Goal: Task Accomplishment & Management: Use online tool/utility

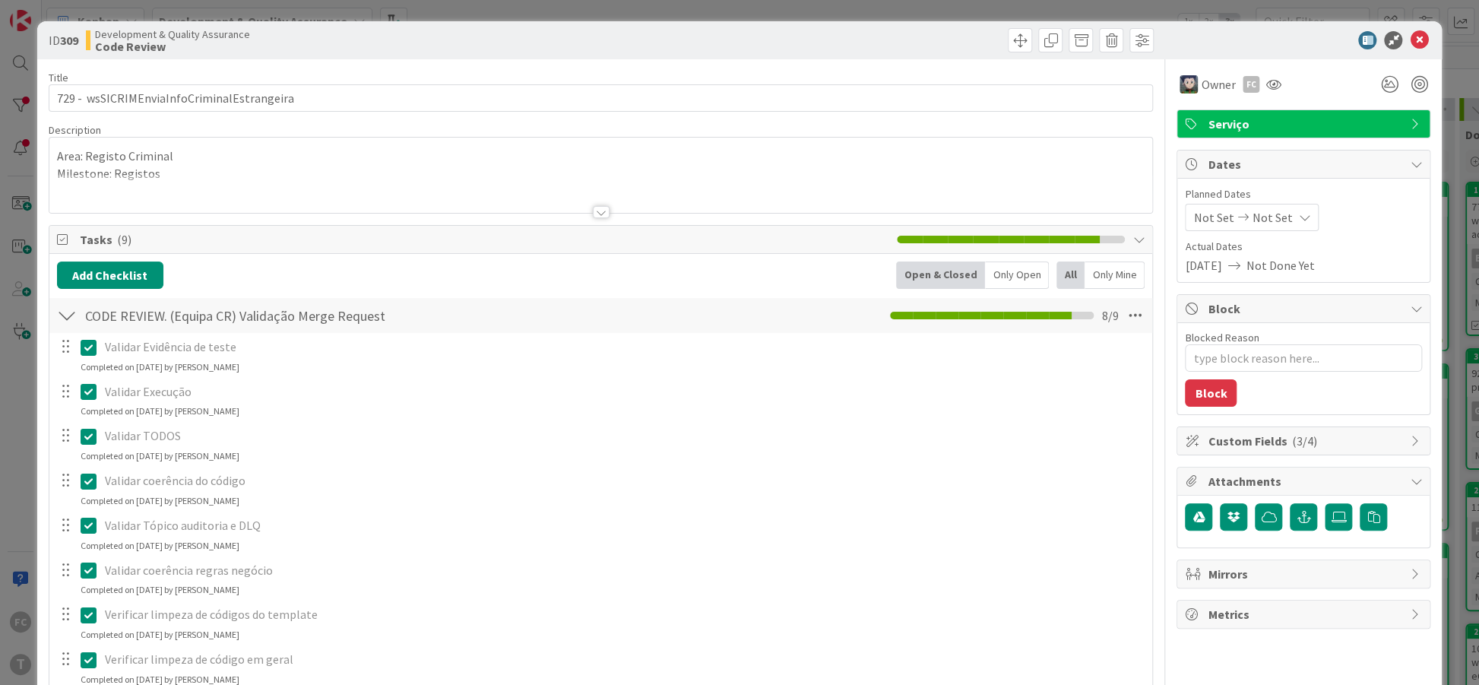
type textarea "x"
click at [1412, 32] on icon at bounding box center [1418, 40] width 18 height 18
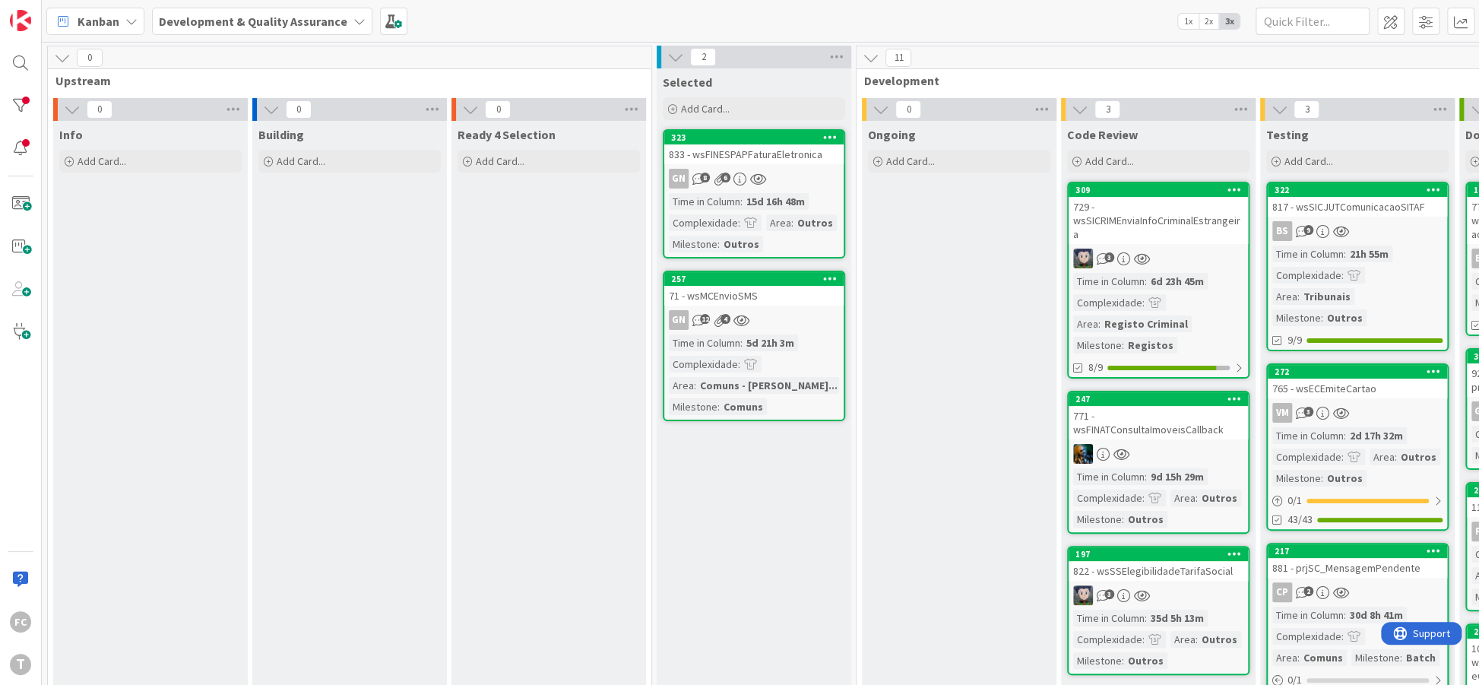
click at [973, 217] on div "Ongoing Add Card..." at bounding box center [959, 533] width 195 height 824
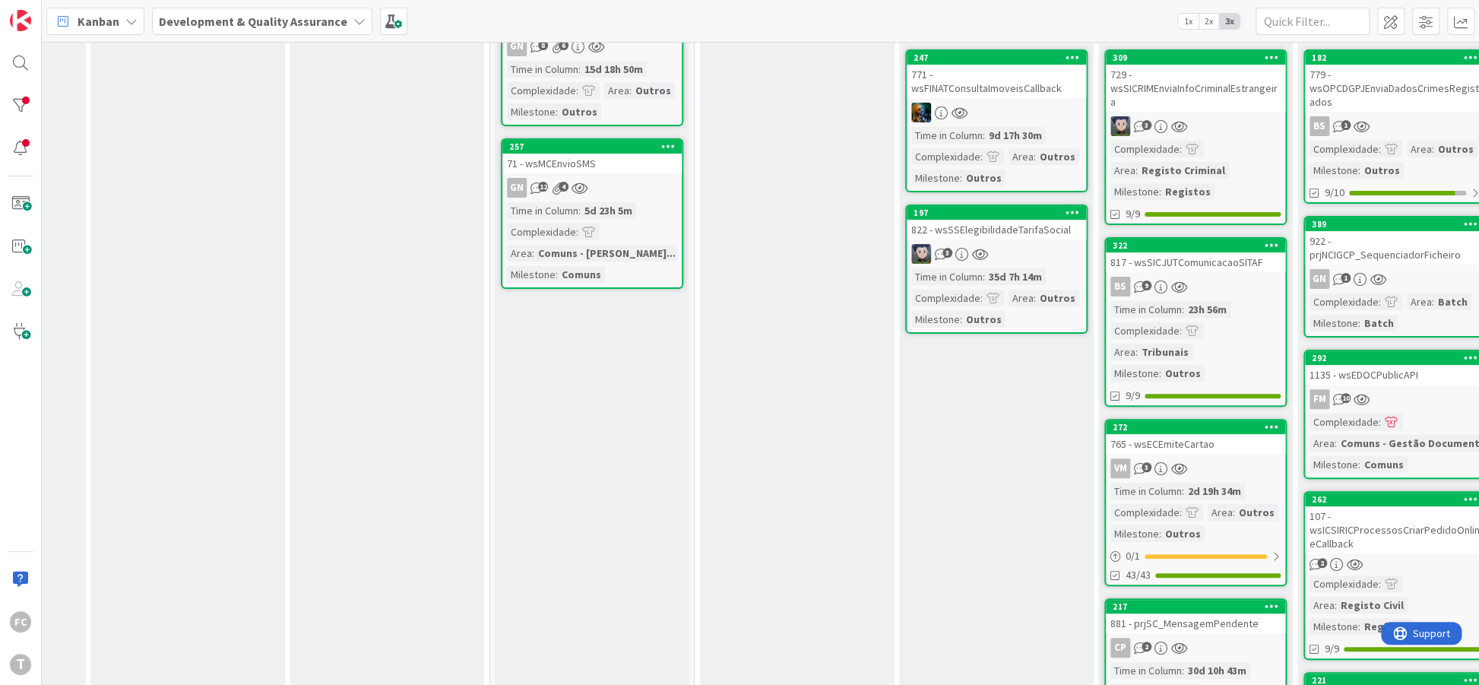
scroll to position [90, 162]
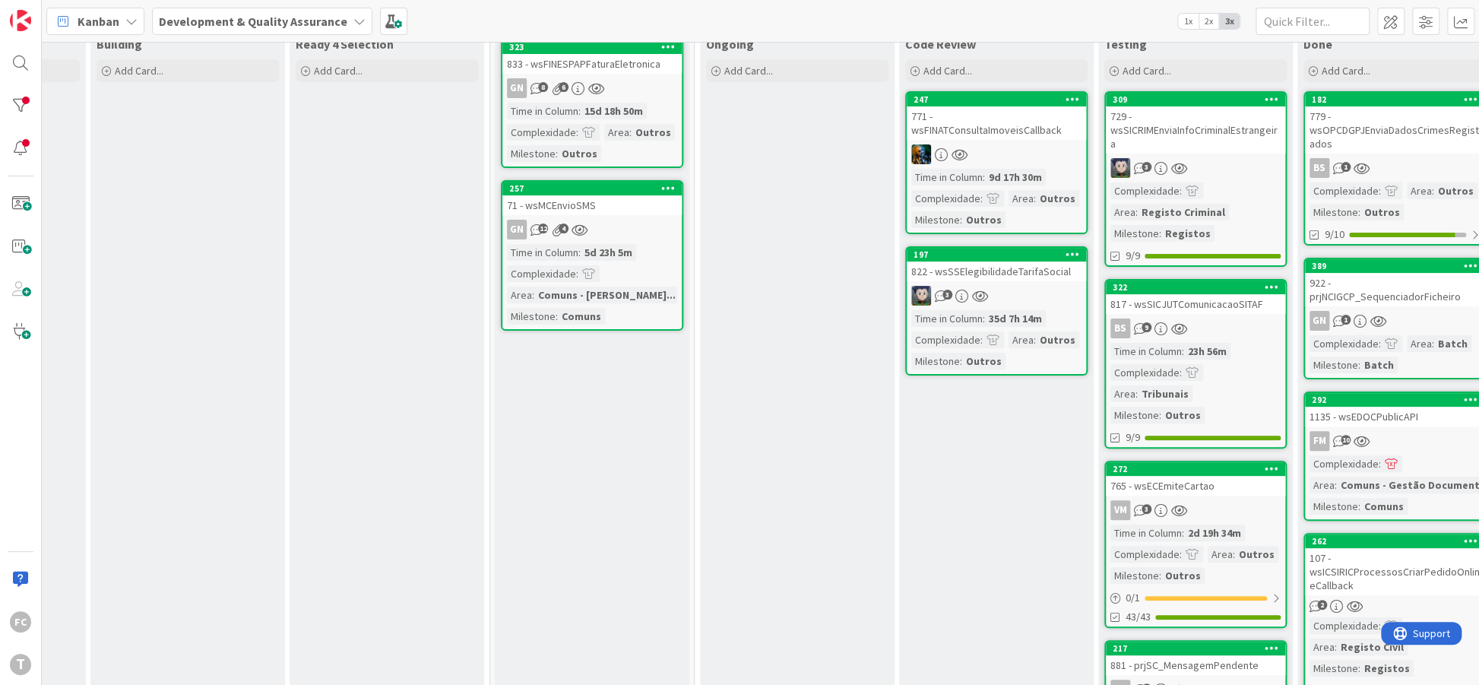
click at [1041, 264] on div "822 - wsSSElegibilidadeTarifaSocial" at bounding box center [995, 271] width 179 height 20
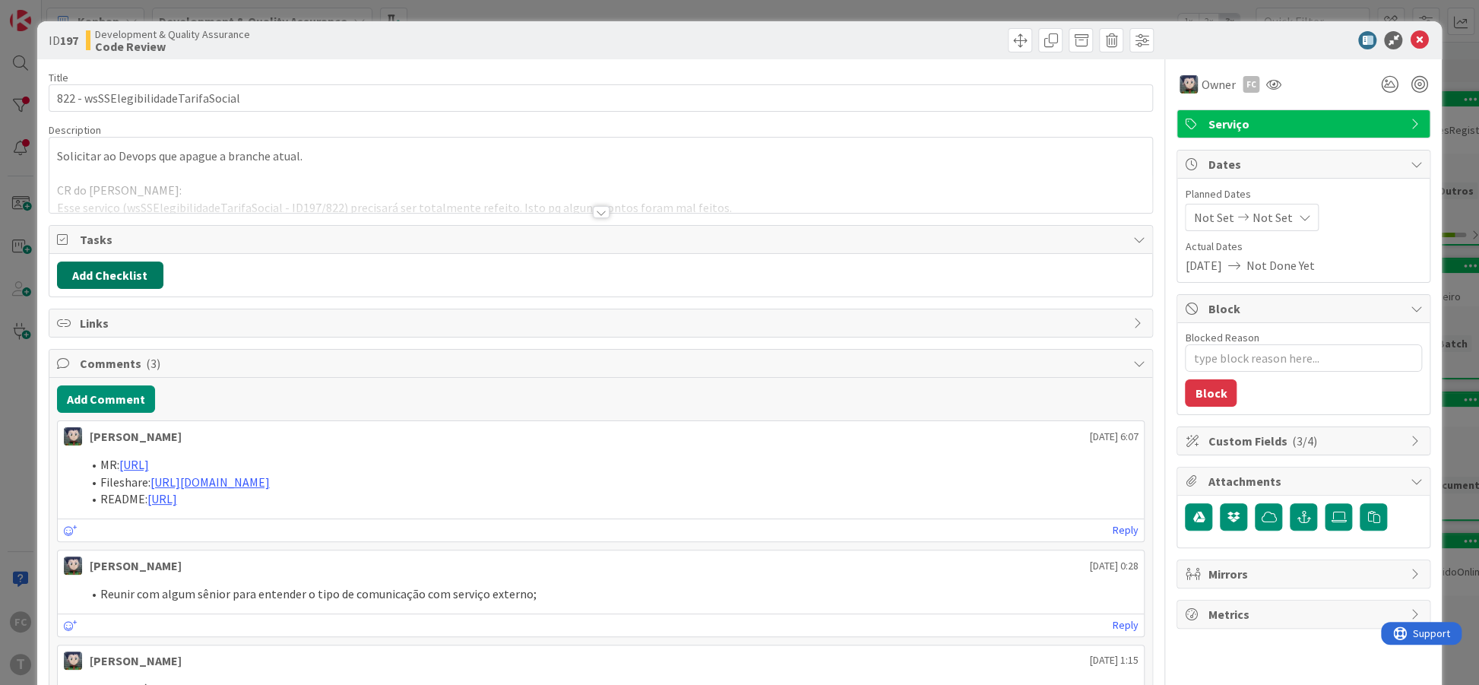
click at [107, 270] on button "Add Checklist" at bounding box center [110, 274] width 106 height 27
click at [112, 336] on input at bounding box center [183, 347] width 236 height 27
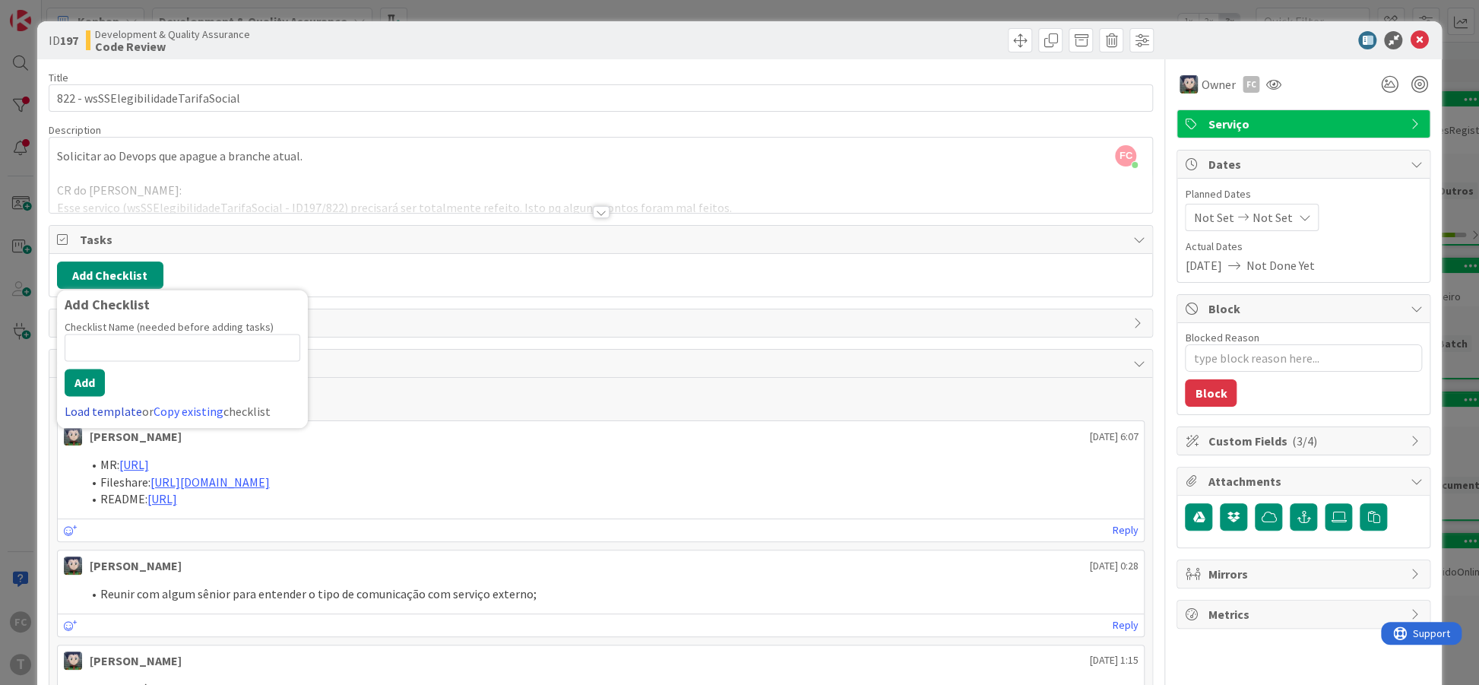
click at [112, 407] on link "Load template" at bounding box center [103, 410] width 77 height 15
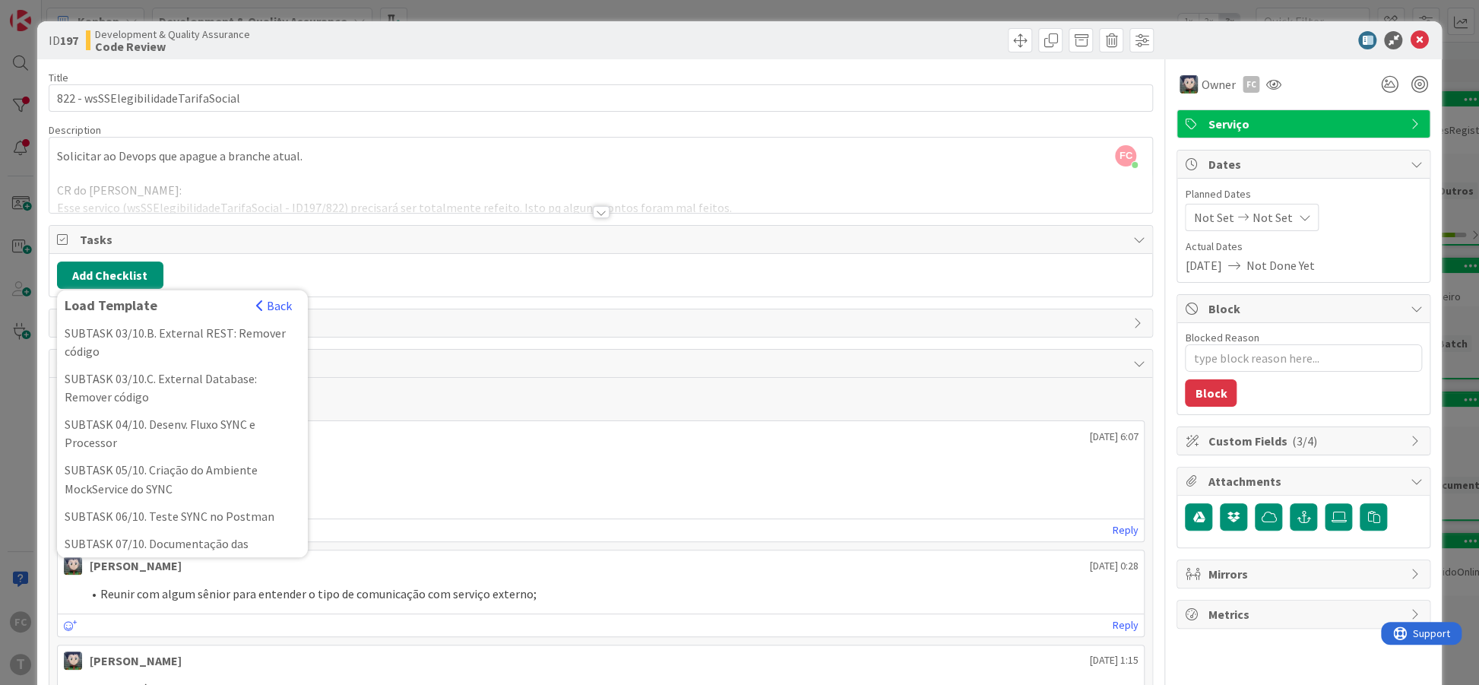
scroll to position [462, 0]
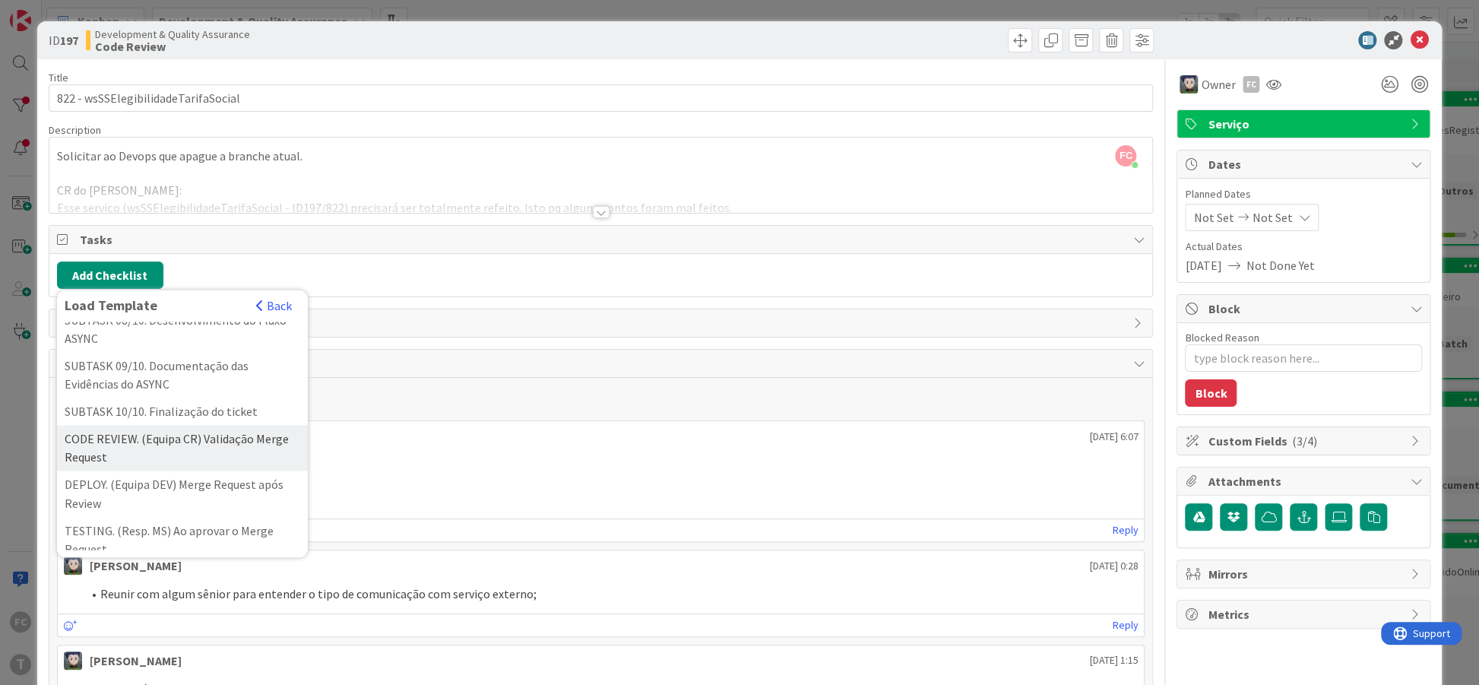
click at [156, 439] on div "CODE REVIEW. (Equipa CR) Validação Merge Request" at bounding box center [182, 448] width 251 height 46
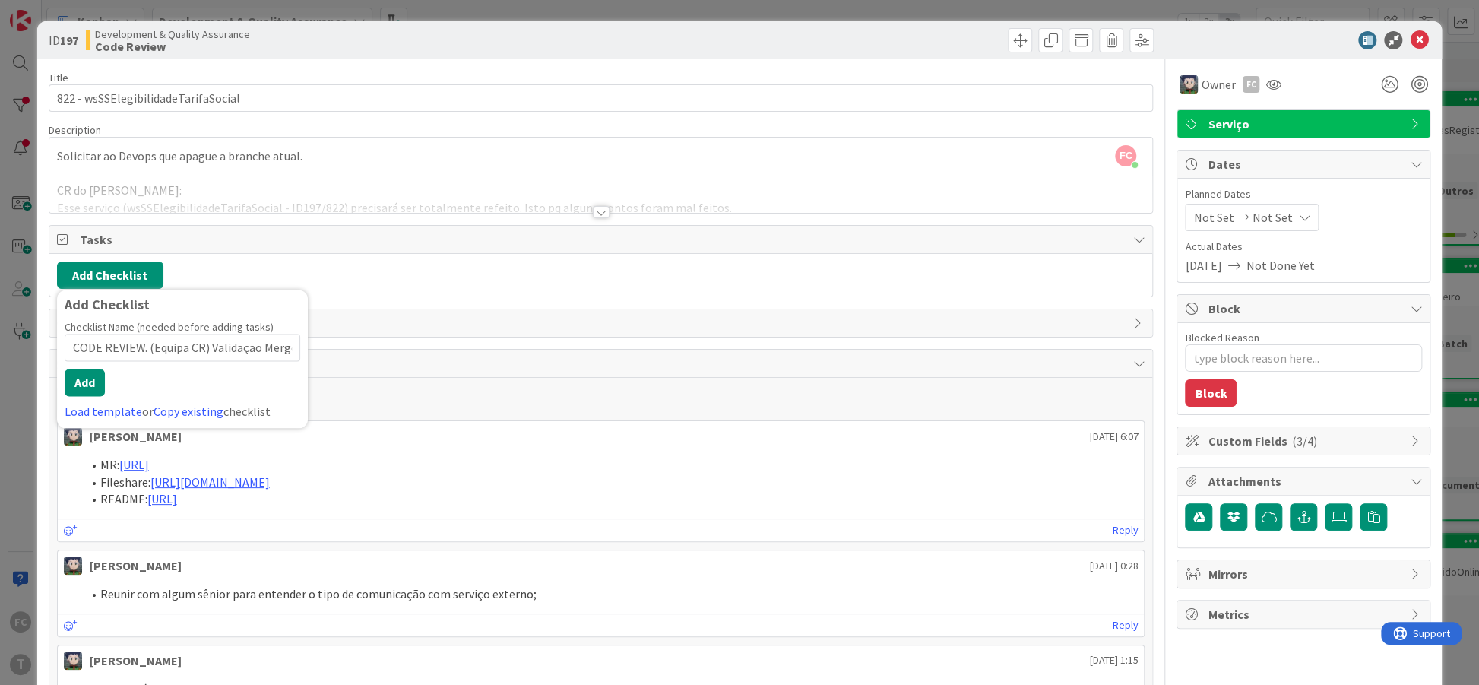
scroll to position [0, 43]
click at [76, 381] on button "Add" at bounding box center [85, 382] width 40 height 27
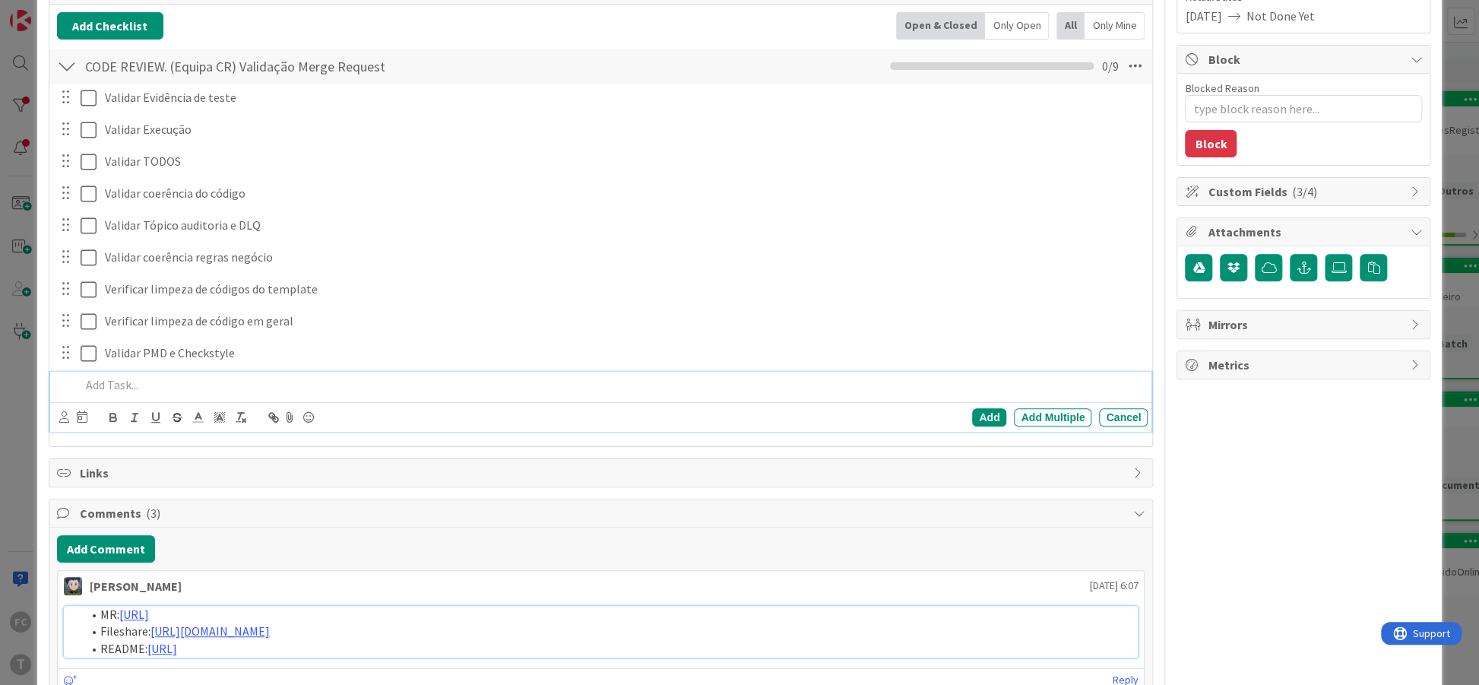
scroll to position [93, 0]
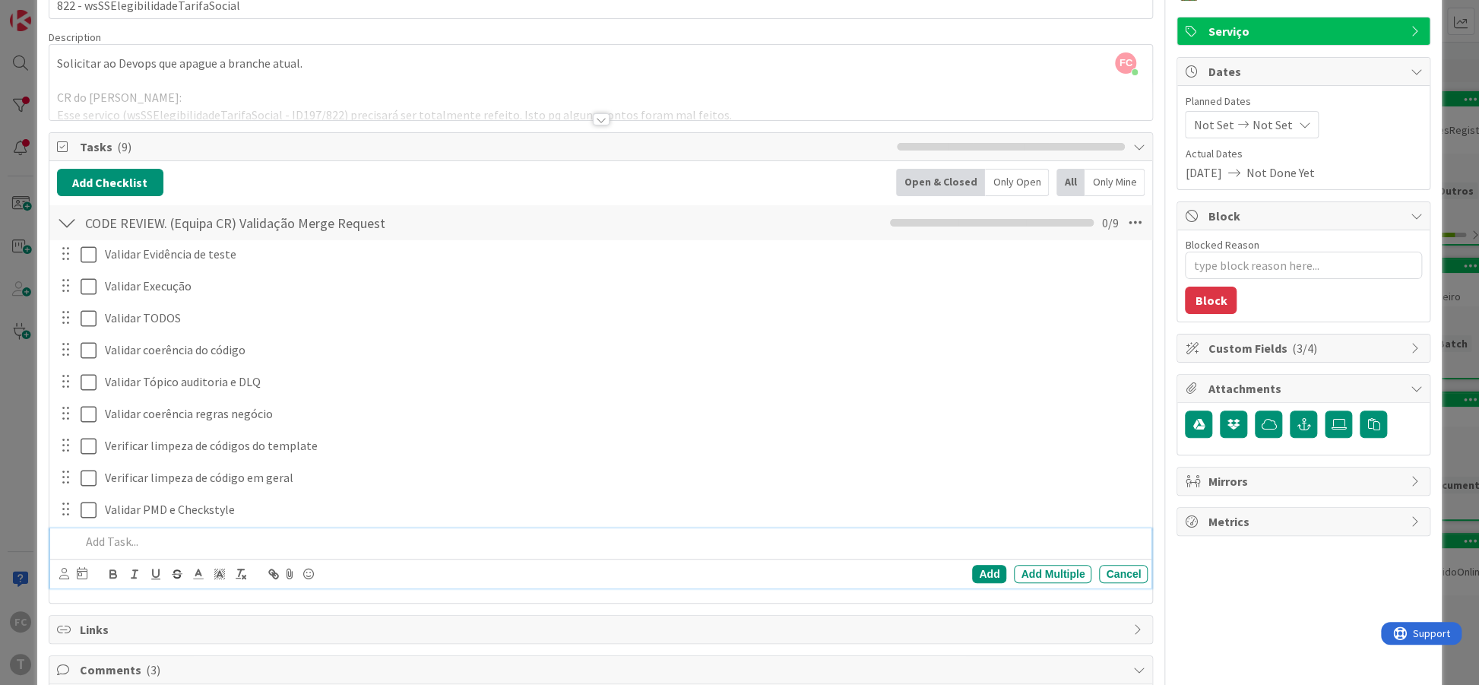
type textarea "x"
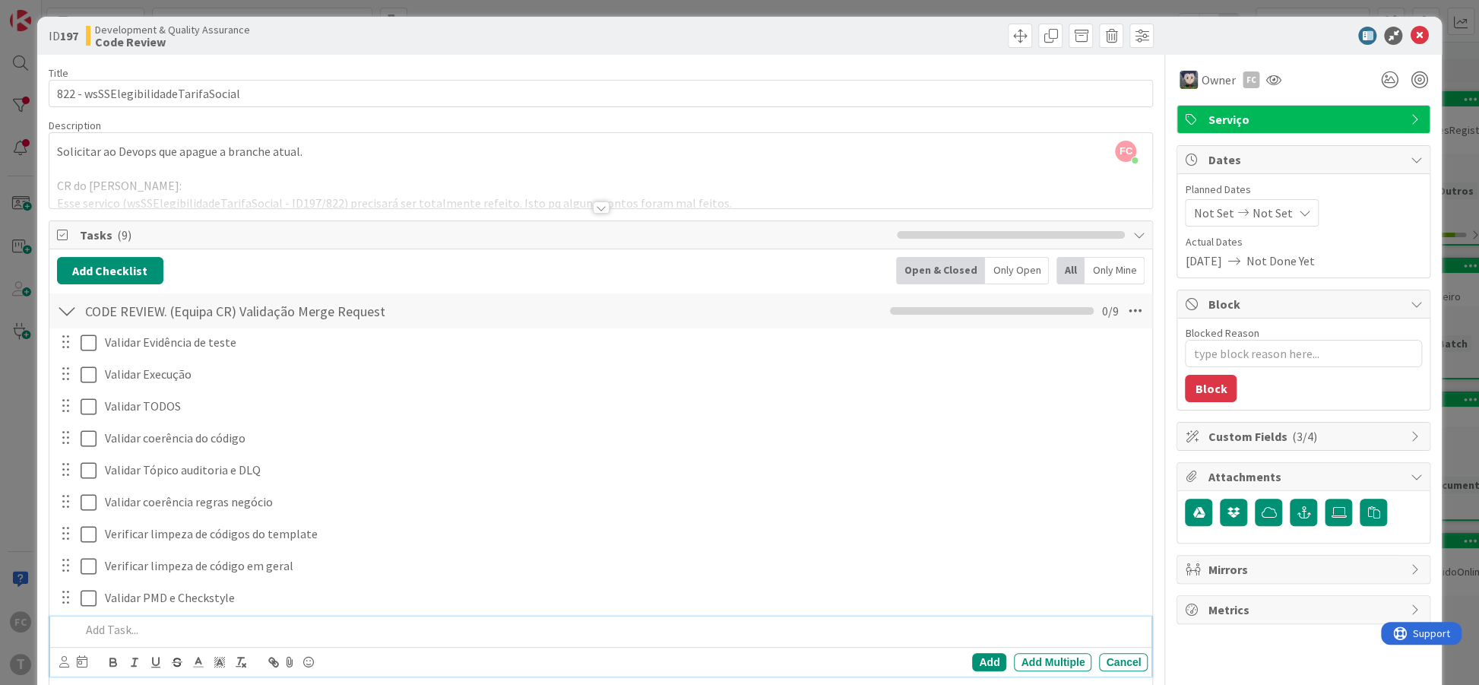
scroll to position [0, 0]
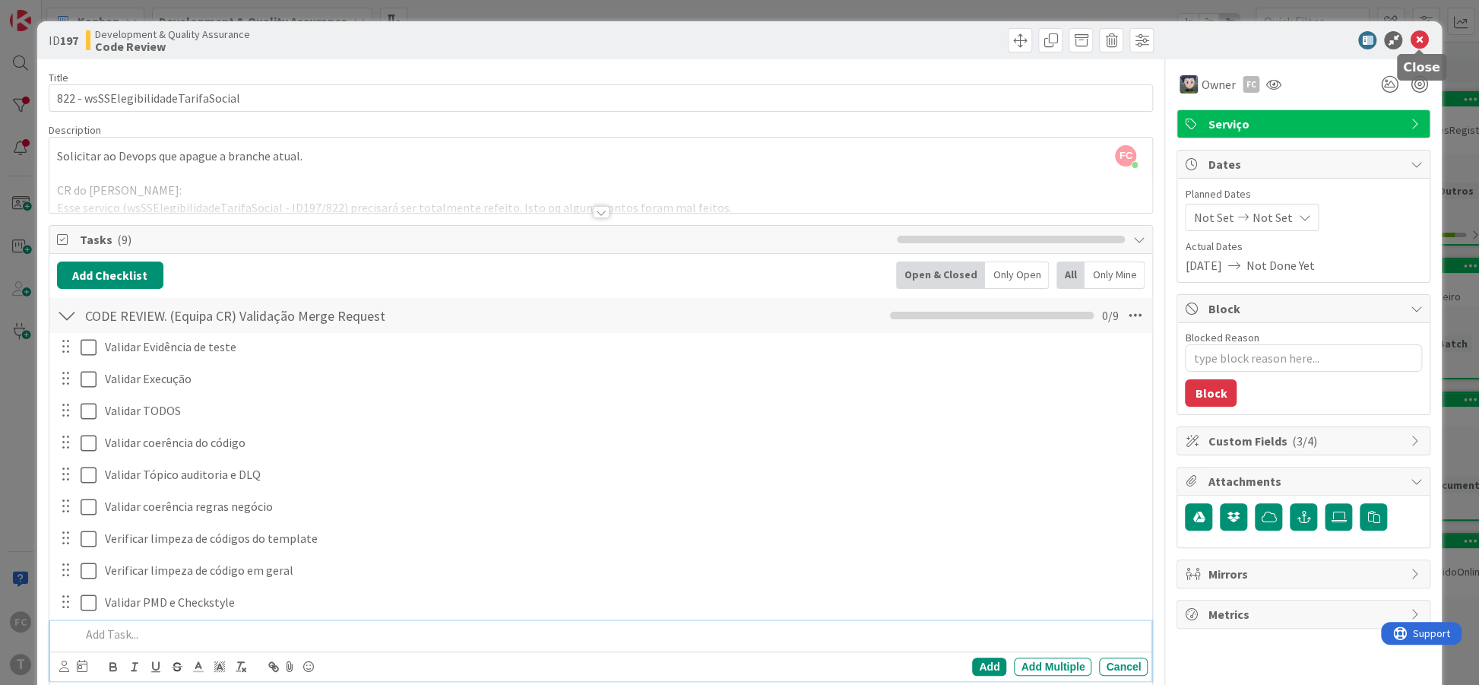
click at [1412, 46] on icon at bounding box center [1418, 40] width 18 height 18
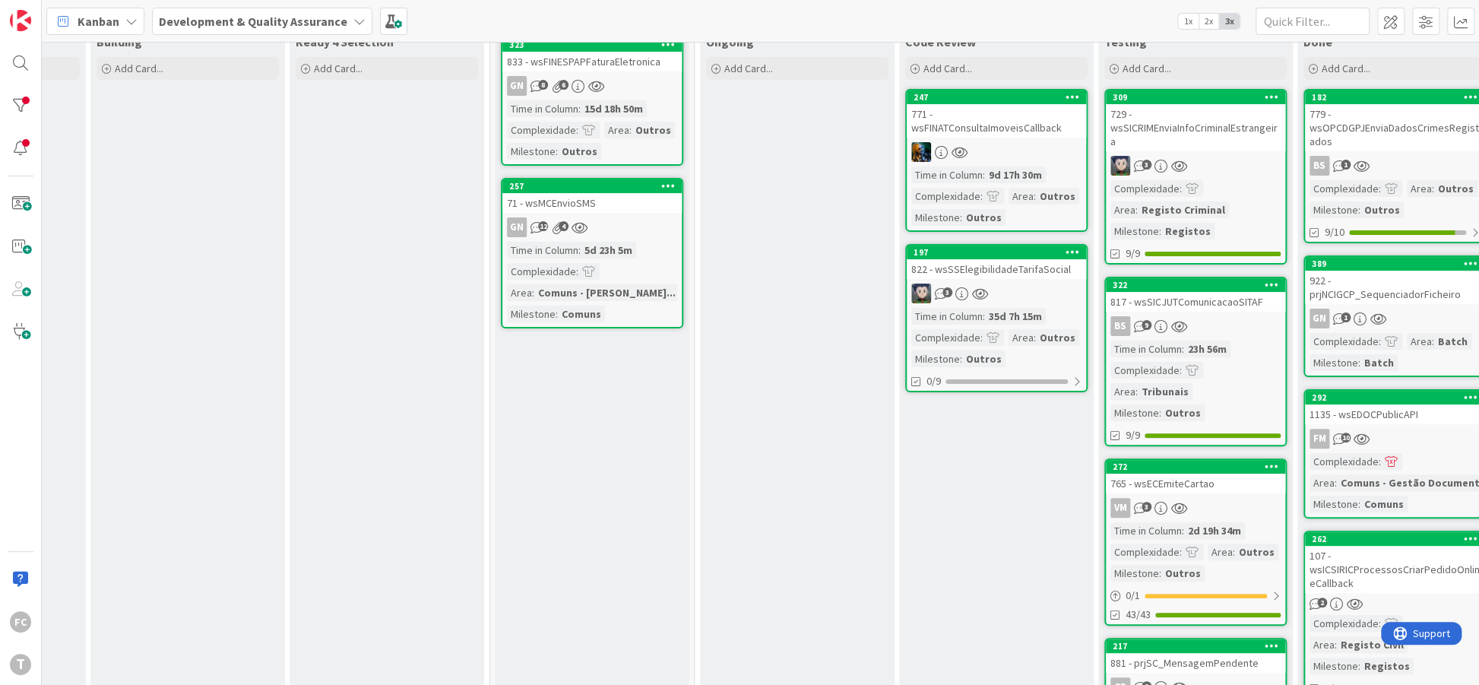
scroll to position [0, 162]
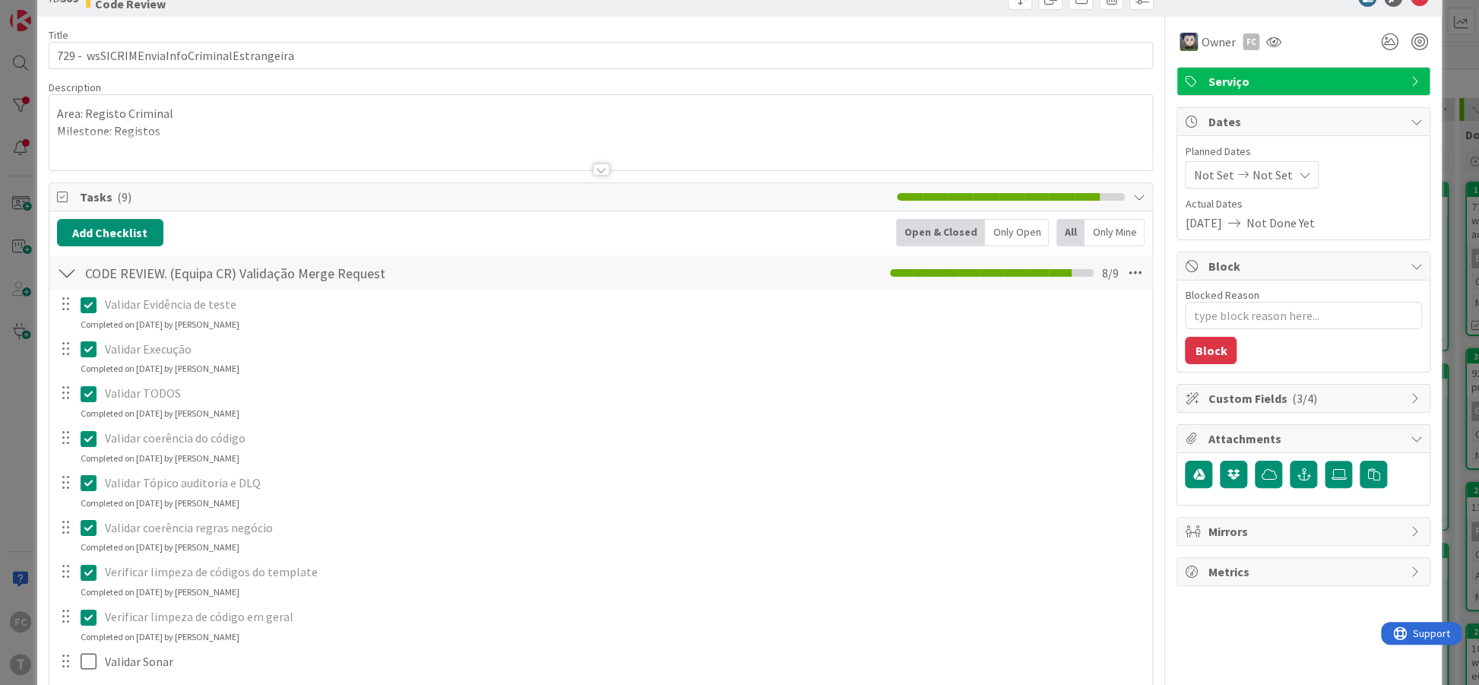
scroll to position [93, 0]
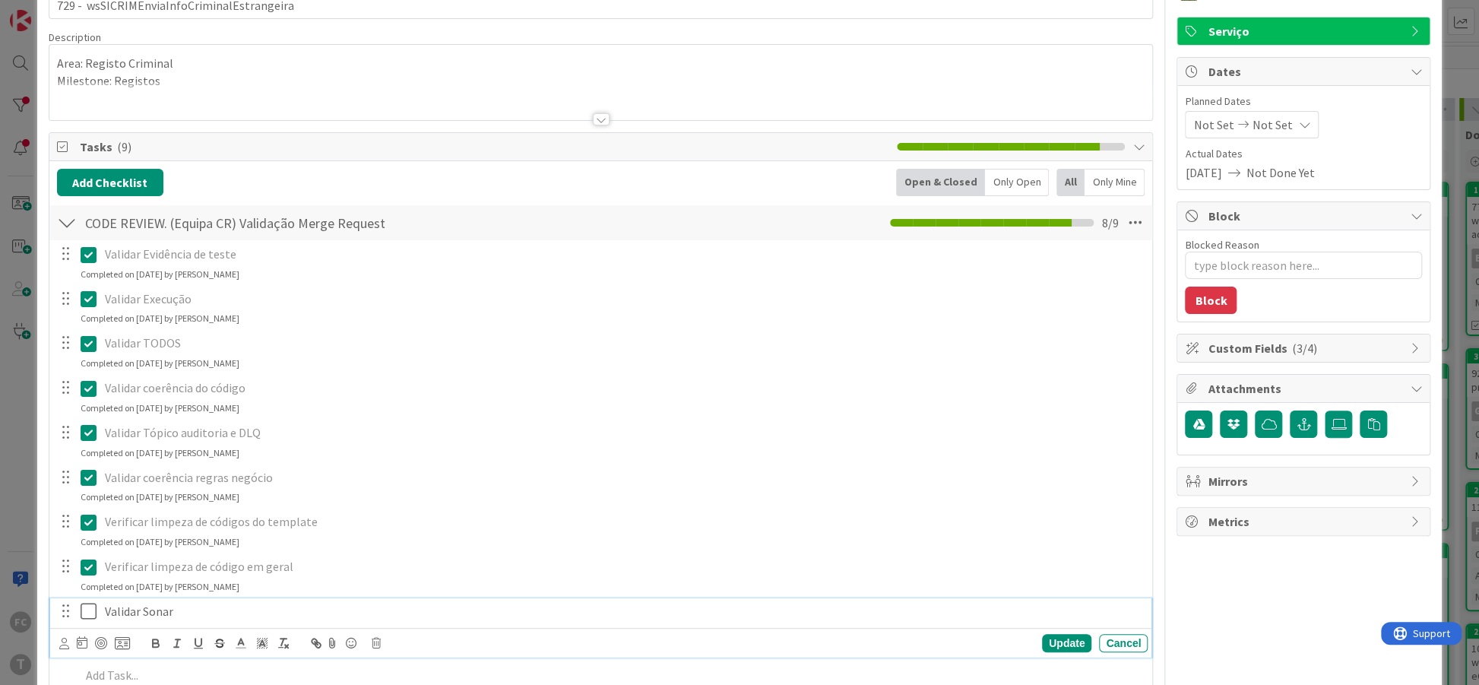
click at [86, 612] on icon at bounding box center [92, 611] width 23 height 18
type textarea "x"
